Goal: Task Accomplishment & Management: Complete application form

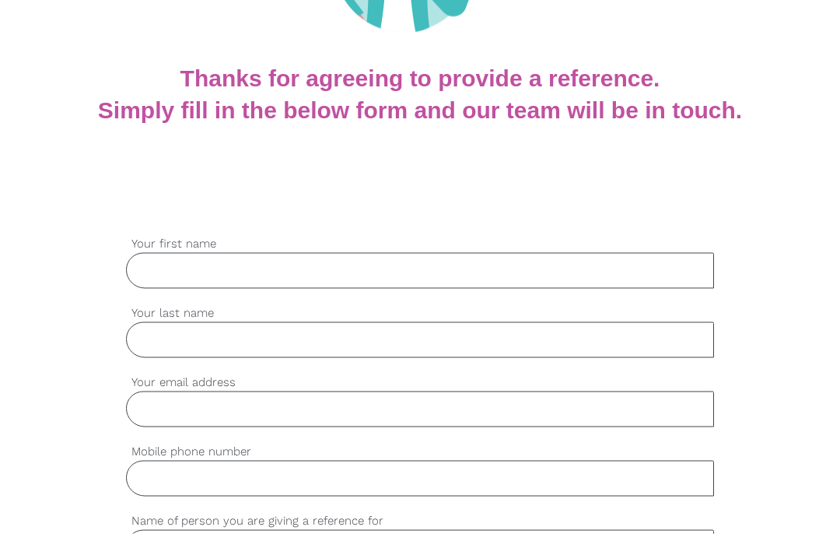
click at [408, 268] on input "Your first name" at bounding box center [420, 271] width 588 height 36
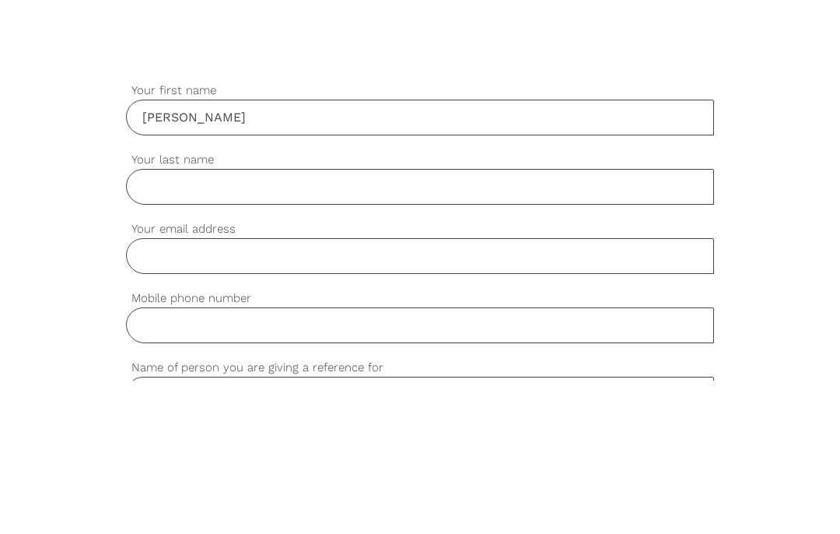
type input "[PERSON_NAME]"
click at [299, 322] on input "Your last name" at bounding box center [420, 340] width 588 height 36
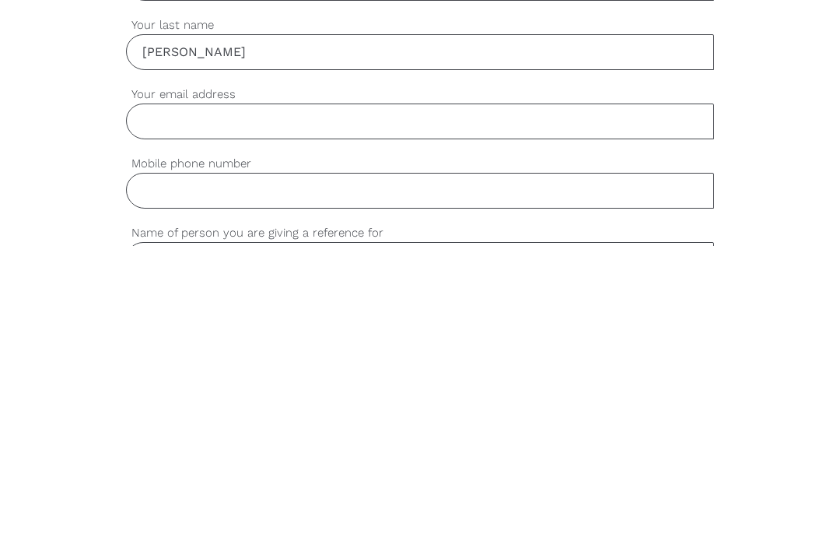
type input "[PERSON_NAME]"
click at [353, 391] on input "Your email address" at bounding box center [420, 409] width 588 height 36
type input "[EMAIL_ADDRESS][DOMAIN_NAME]"
click at [408, 460] on input "Mobile phone number" at bounding box center [420, 478] width 588 height 36
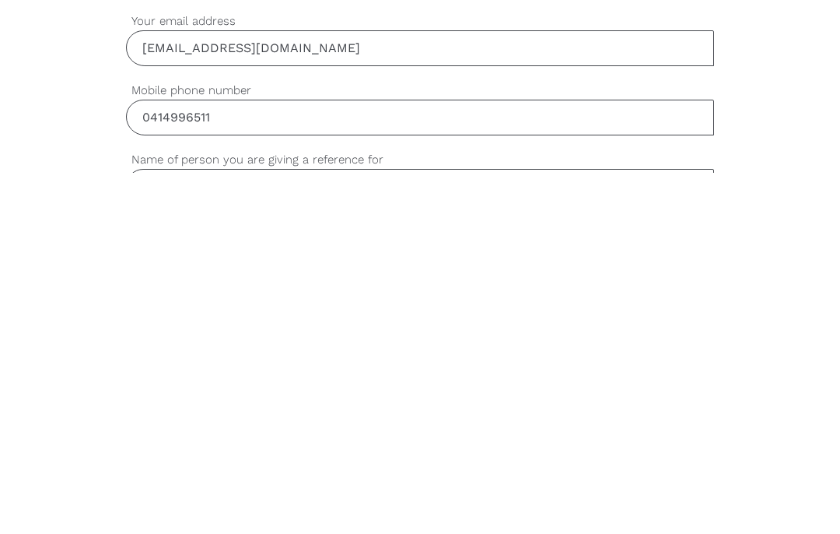
type input "0414996511"
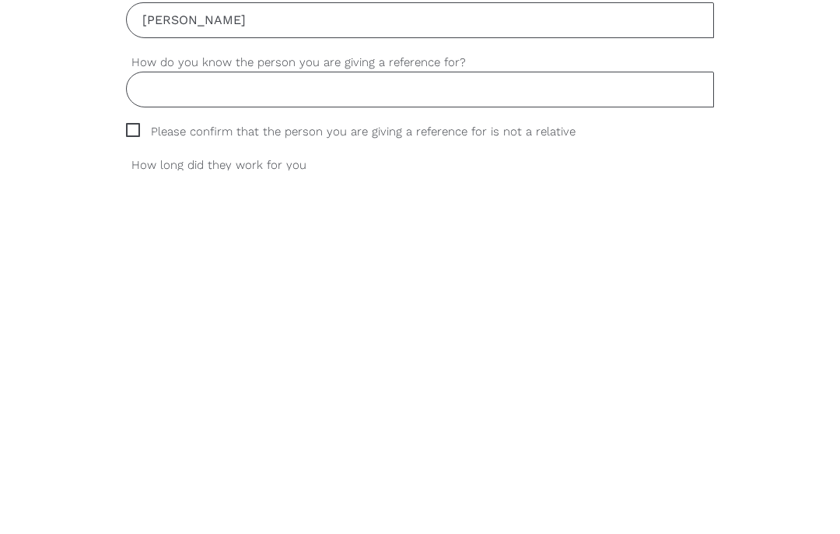
scroll to position [436, 0]
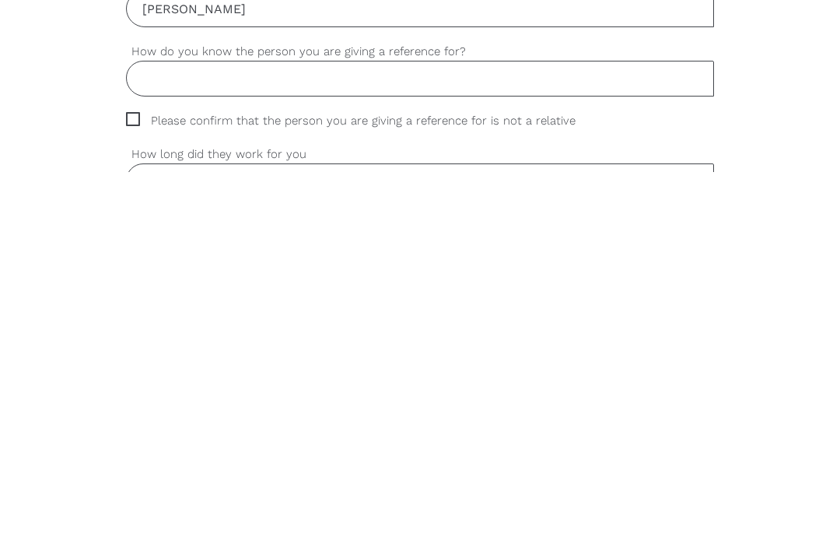
type input "[PERSON_NAME]"
click at [390, 422] on input "How do you know the person you are giving a reference for?" at bounding box center [420, 440] width 588 height 36
type input "I was Supervisor and manager in previous employment"
click at [712, 526] on input "Select..." at bounding box center [420, 543] width 587 height 34
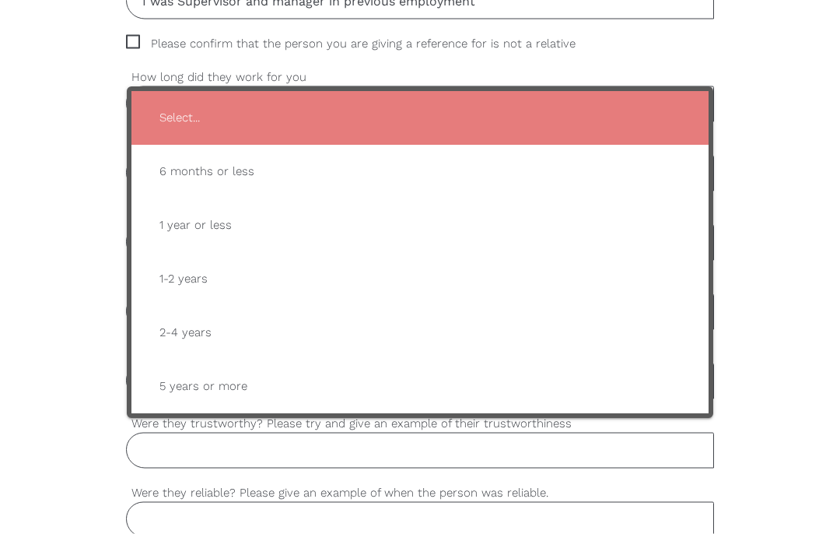
scroll to position [877, 0]
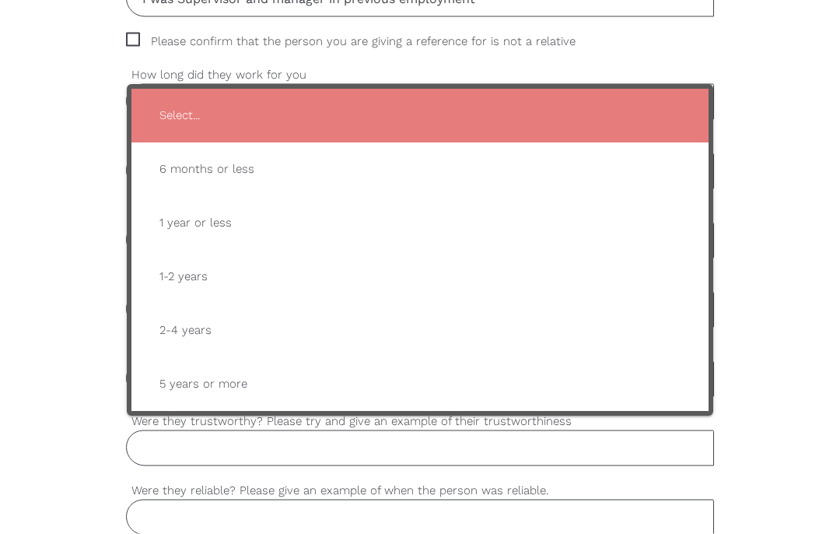
type input "5 years or more"
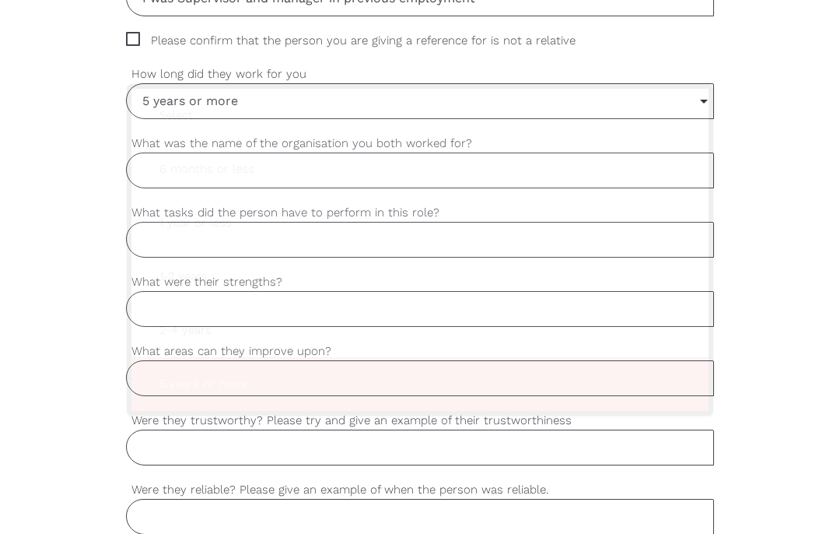
click at [232, 387] on span "5 years or more" at bounding box center [420, 384] width 546 height 38
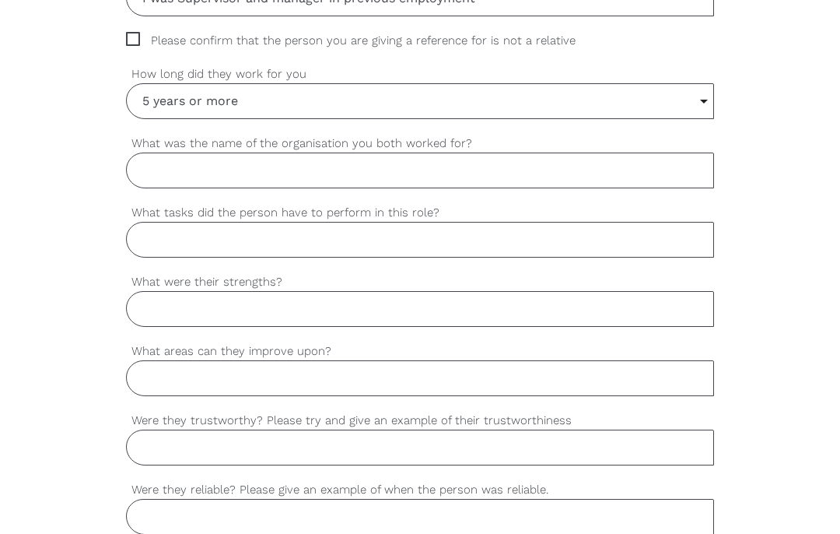
click at [483, 172] on input "What was the name of the organisation you both worked for?" at bounding box center [420, 170] width 588 height 36
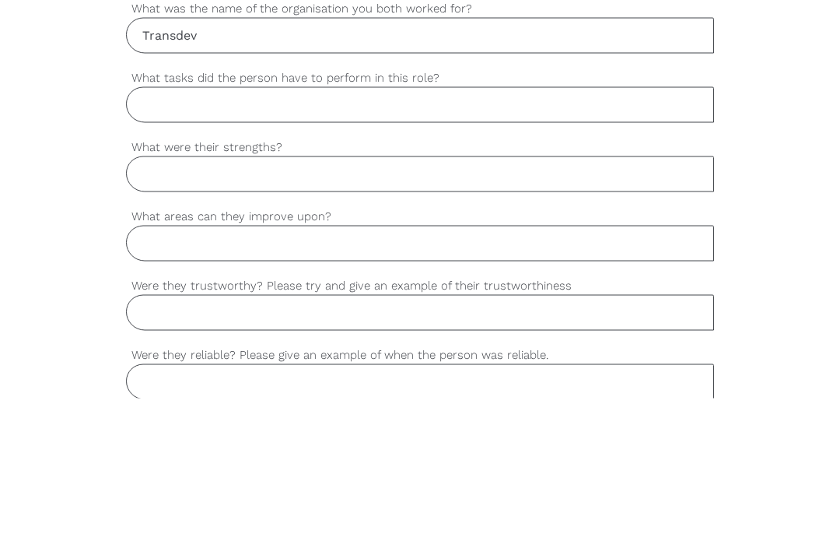
type input "Transdev"
click at [678, 222] on input "What tasks did the person have to perform in this role?" at bounding box center [420, 240] width 588 height 36
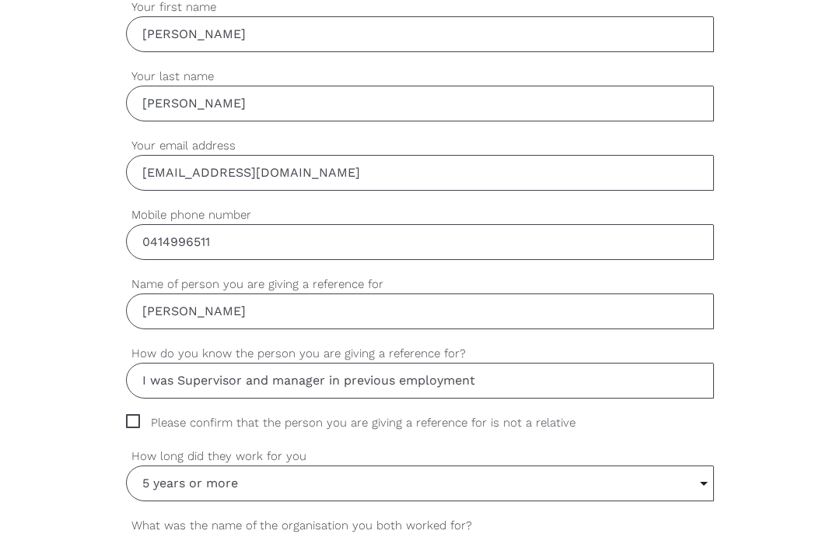
scroll to position [494, 0]
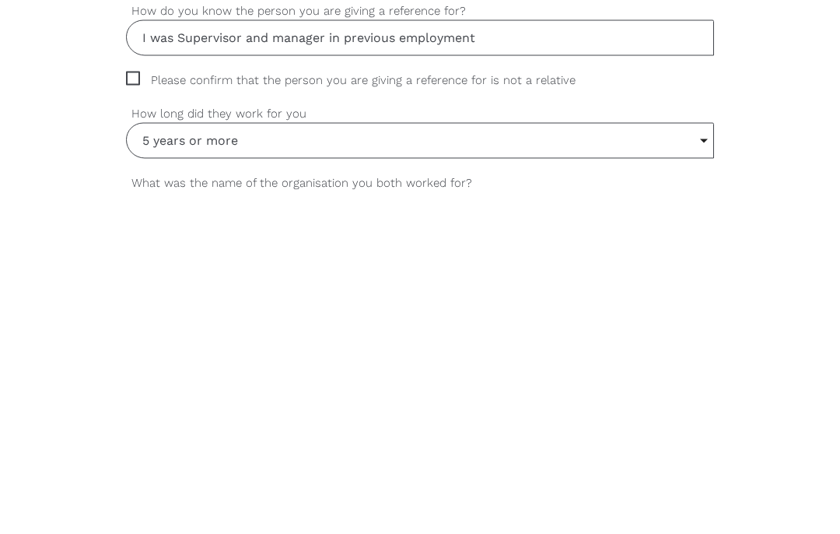
click at [467, 467] on input "5 years or more" at bounding box center [420, 484] width 587 height 34
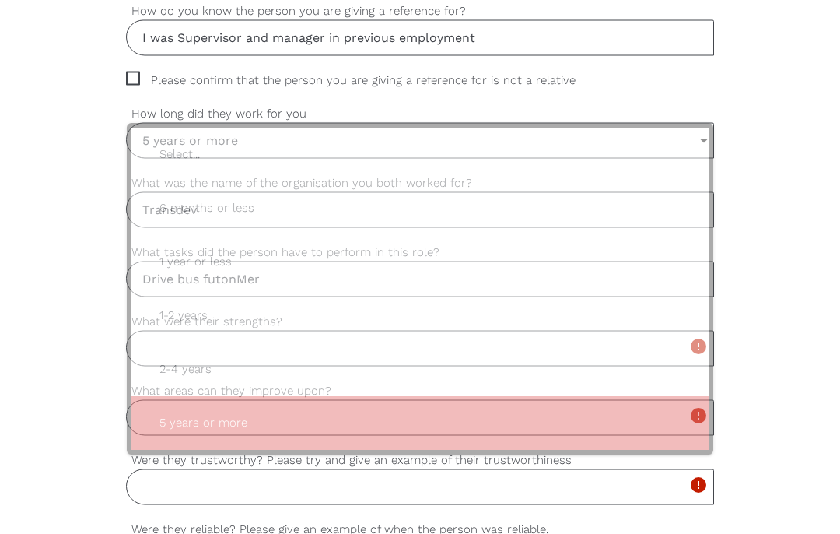
scroll to position [839, 0]
click at [789, 167] on div "settings [PERSON_NAME] Your first name settings [PERSON_NAME] Your last name se…" at bounding box center [420, 362] width 840 height 1477
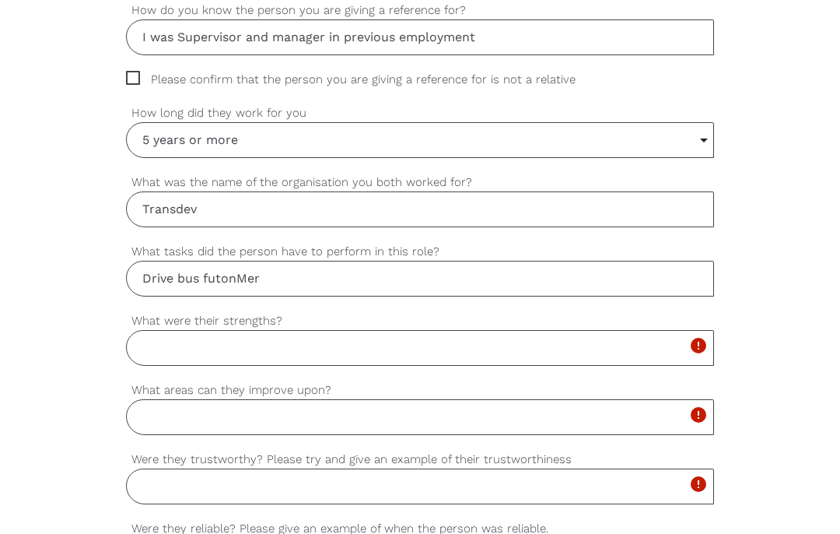
click at [481, 274] on input "Drive bus futonMer" at bounding box center [420, 279] width 588 height 36
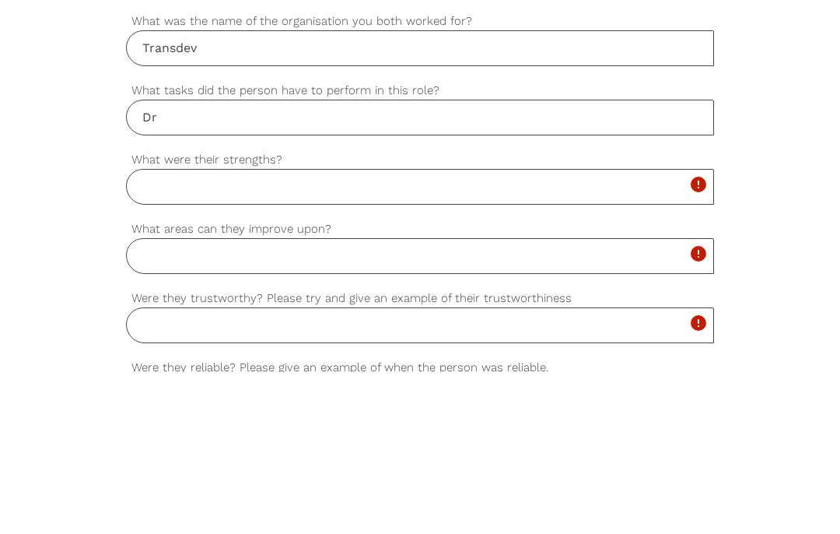
type input "D"
type input "Employed as bus driver,in this role he was responsible for for passenger safety…"
click at [301, 331] on input "What were their strengths?" at bounding box center [420, 349] width 588 height 36
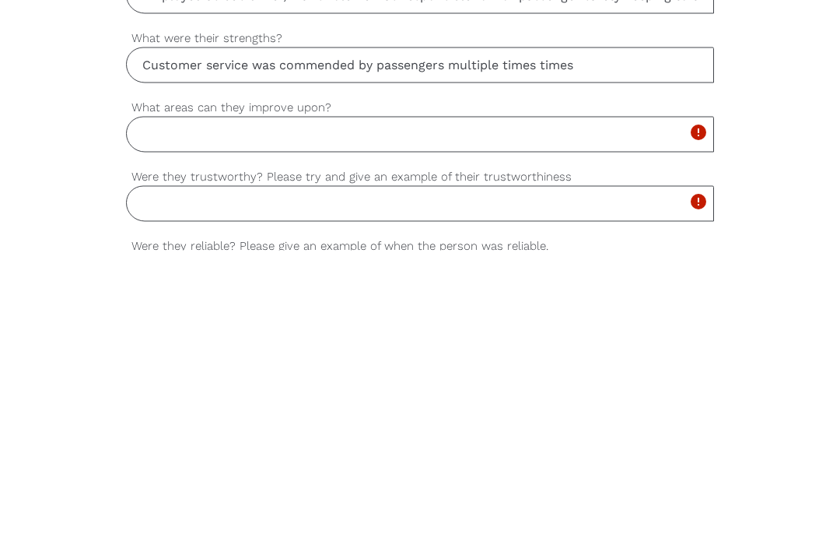
type input "Customer service was commended by passengers multiple times times"
click at [618, 400] on input "What areas can they improve upon?" at bounding box center [420, 418] width 588 height 36
type input "None"
click at [409, 469] on input "Were they trustworthy? Please try and give an example of their trustworthiness" at bounding box center [420, 487] width 588 height 36
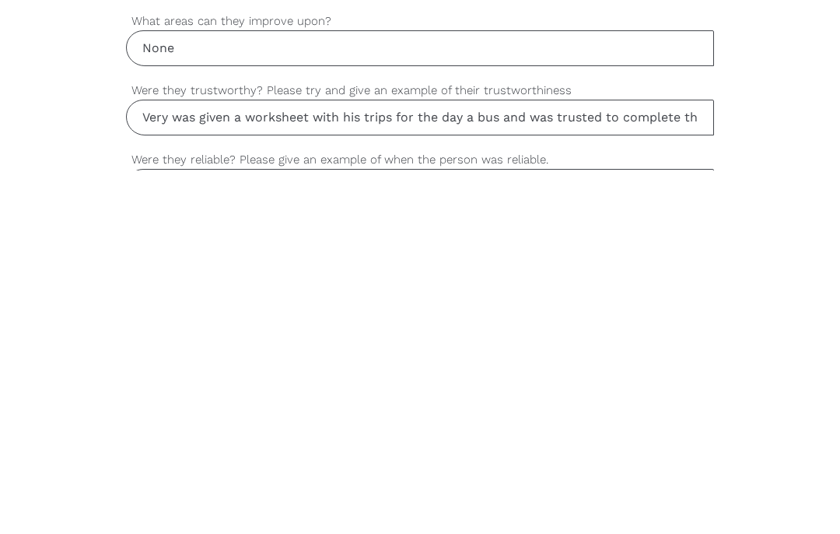
type input "Very was given a worksheet with his trips for the day a bus and was trusted to …"
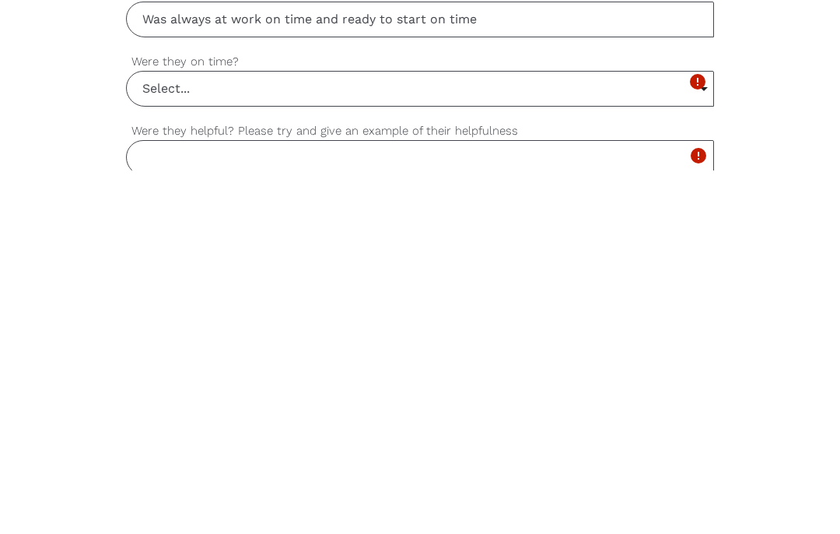
scroll to position [1011, 0]
type input "Was always at work on time and ready to start on time"
click at [410, 435] on input "Select..." at bounding box center [420, 452] width 587 height 34
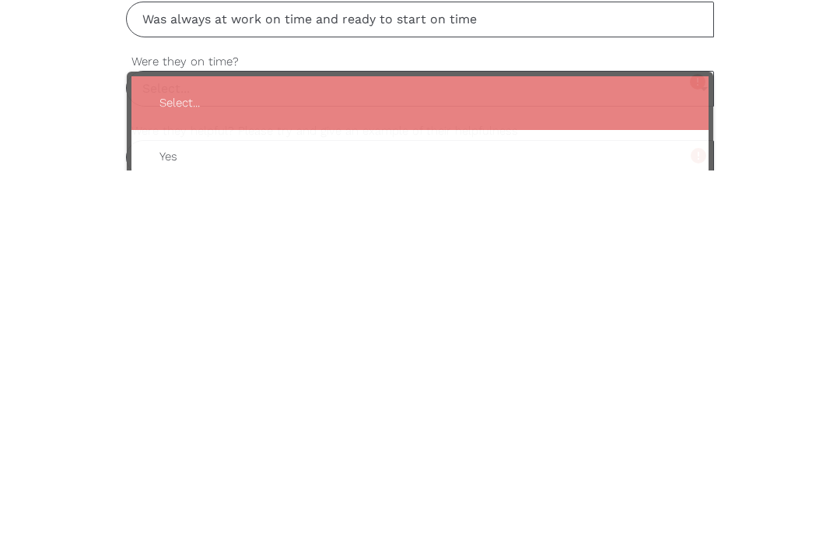
scroll to position [1375, 0]
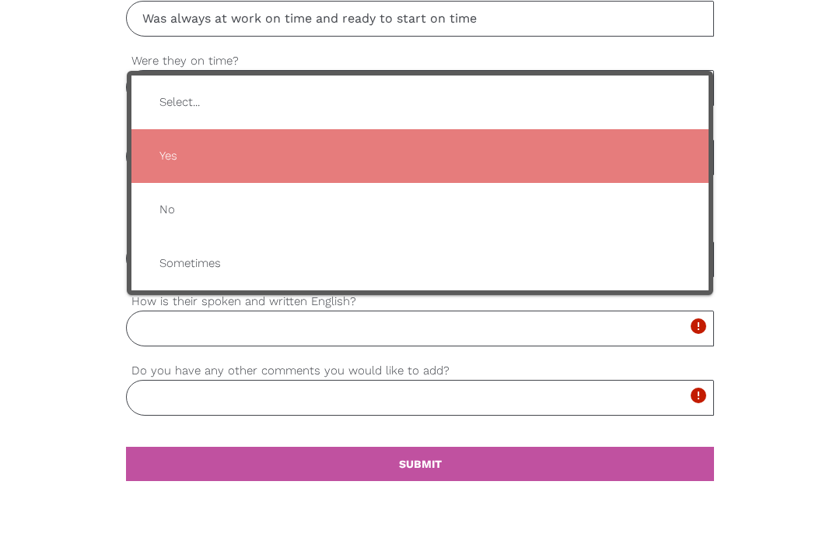
type input "Yes"
click at [181, 156] on span "Yes" at bounding box center [420, 156] width 546 height 38
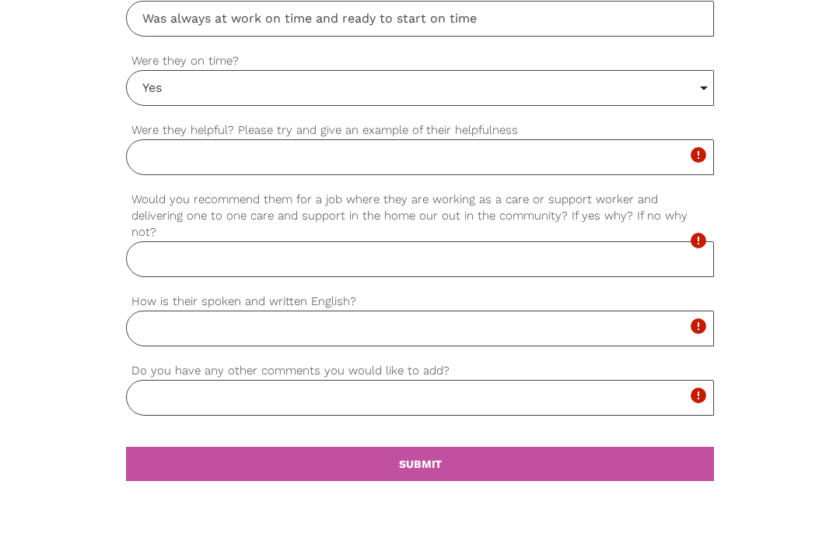
click at [191, 170] on input "Were they helpful? Please try and give an example of their helpfulness" at bounding box center [420, 157] width 588 height 36
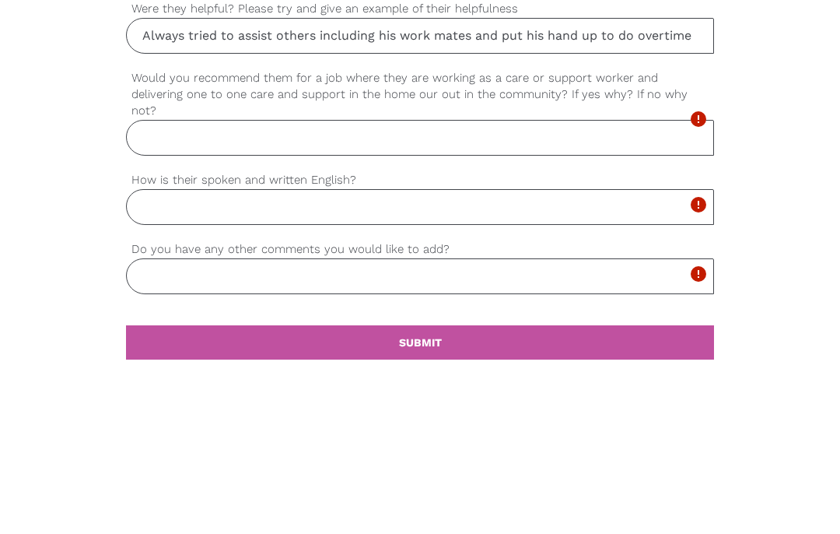
type input "Always tried to assist others including his work mates and put his hand up to d…"
click at [542, 242] on input "Would you recommend them for a job where they are working as a care or support …" at bounding box center [420, 260] width 588 height 36
type input "Yes"
click at [597, 311] on input "How is their spoken and written English?" at bounding box center [420, 329] width 588 height 36
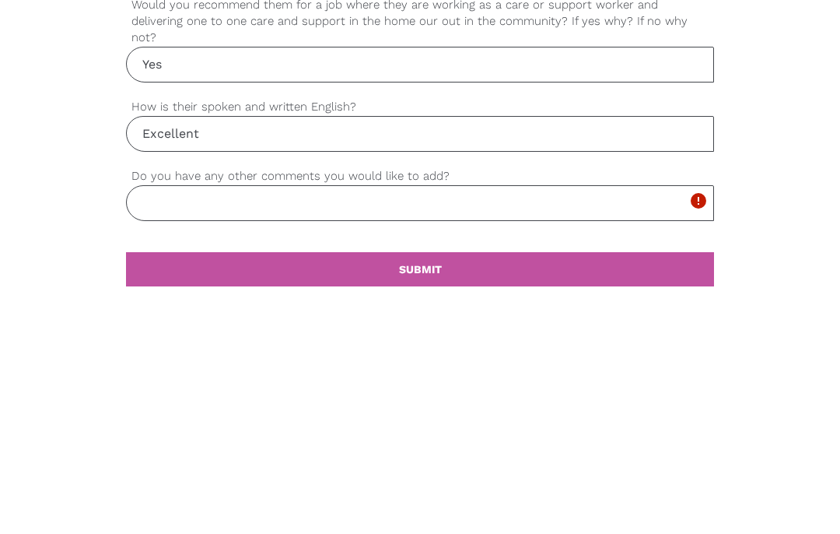
type input "Excellent"
click at [376, 380] on input "Do you have any other comments you would like to add?" at bounding box center [420, 398] width 588 height 36
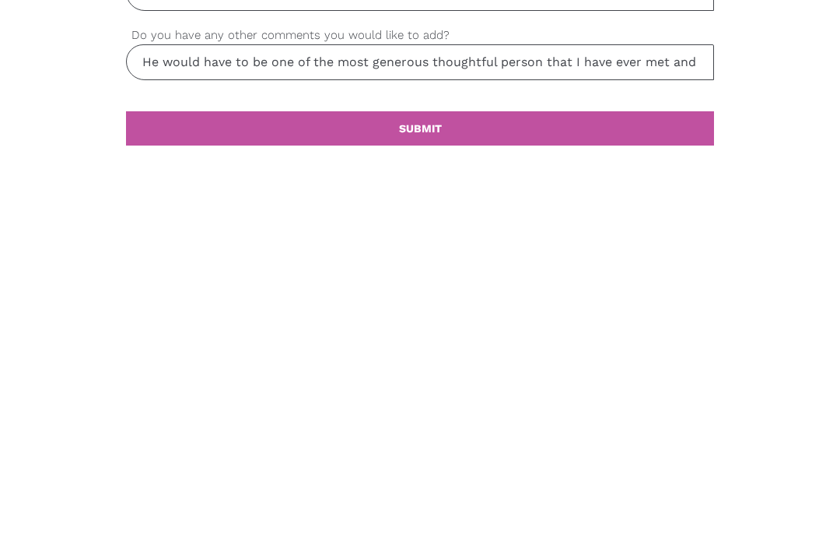
type input "He would have to be one of the most generous thoughtful person that I have ever…"
click at [651, 447] on link "settings SUBMIT" at bounding box center [420, 464] width 588 height 34
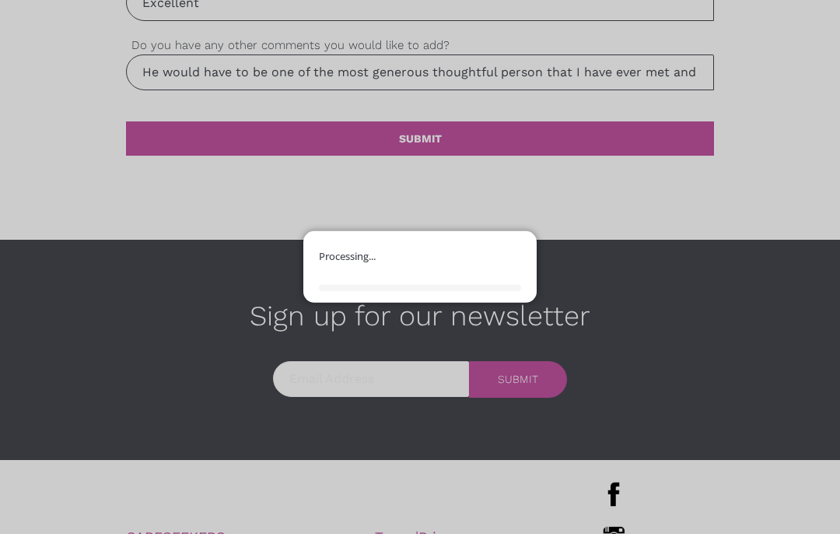
scroll to position [1764, 0]
